Goal: Browse casually: Explore the website without a specific task or goal

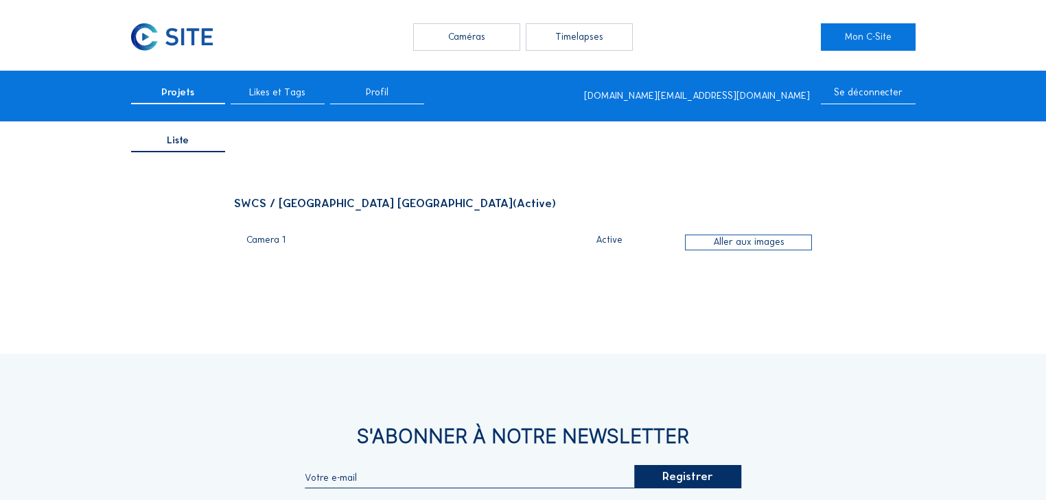
click at [460, 39] on div "Caméras" at bounding box center [466, 36] width 106 height 27
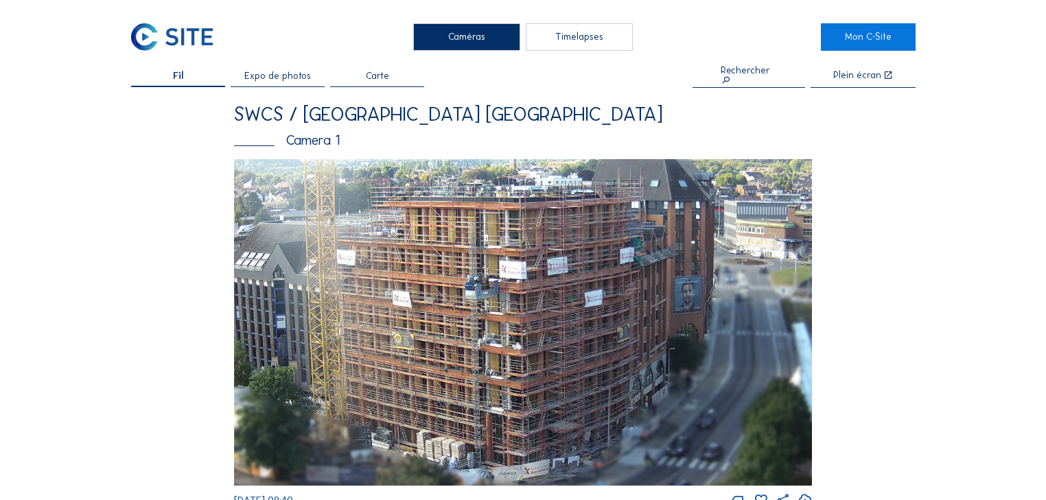
click at [390, 234] on img at bounding box center [523, 322] width 578 height 327
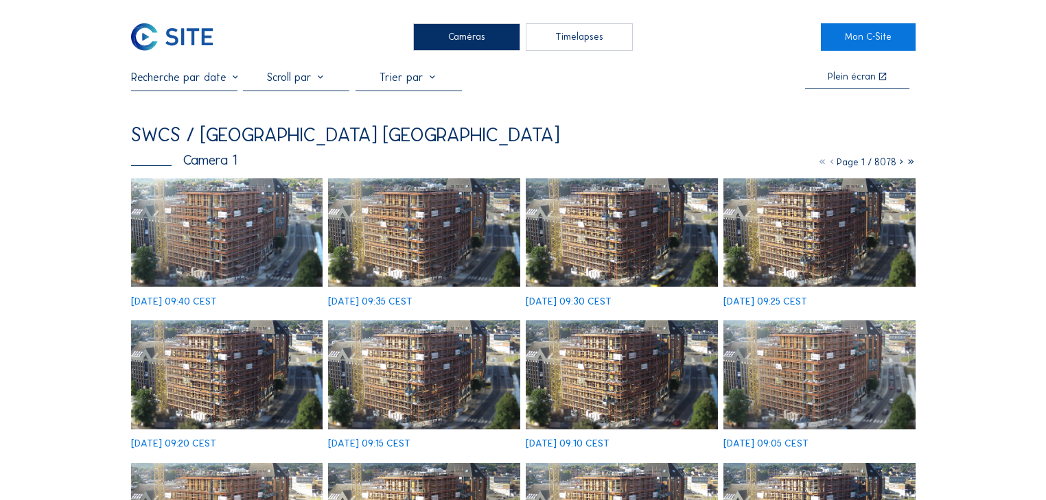
click at [219, 226] on img at bounding box center [227, 232] width 192 height 108
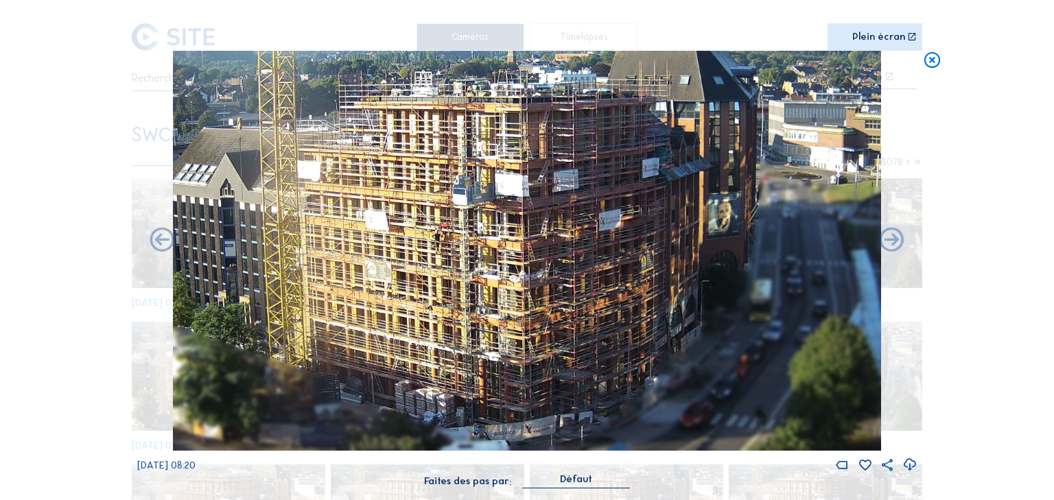
click at [927, 63] on icon at bounding box center [931, 61] width 19 height 20
